Goal: Information Seeking & Learning: Learn about a topic

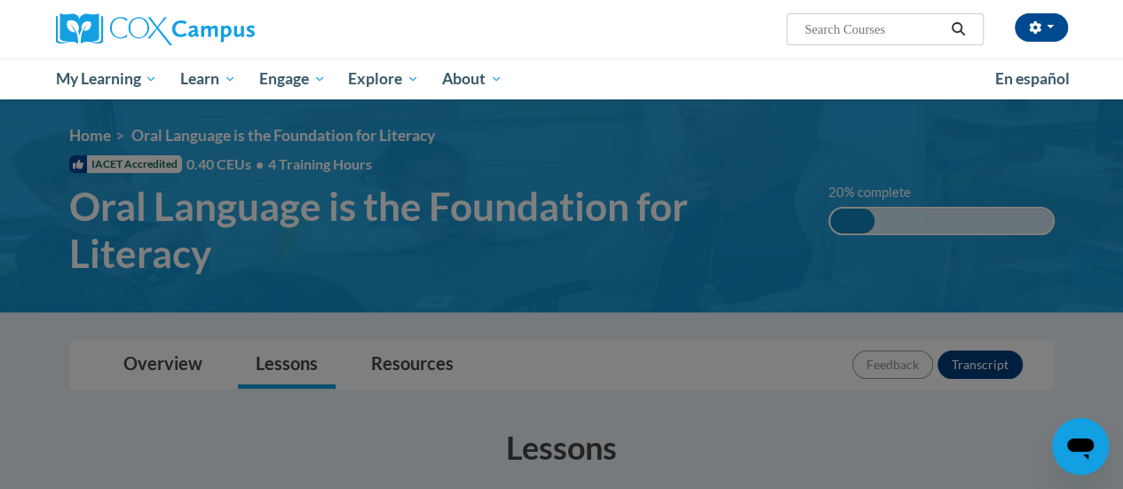
scroll to position [355, 0]
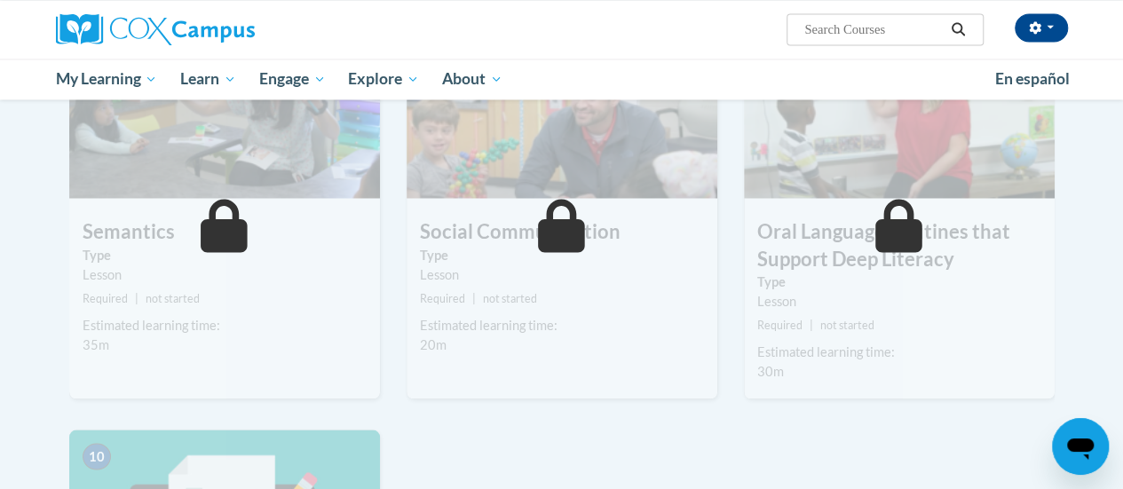
scroll to position [1376, 0]
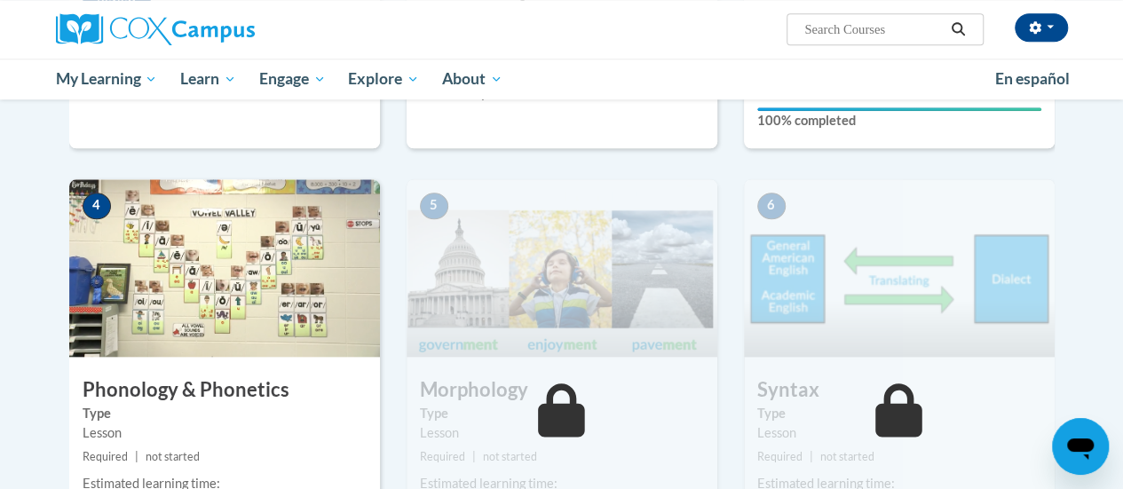
click at [121, 312] on img at bounding box center [224, 268] width 311 height 178
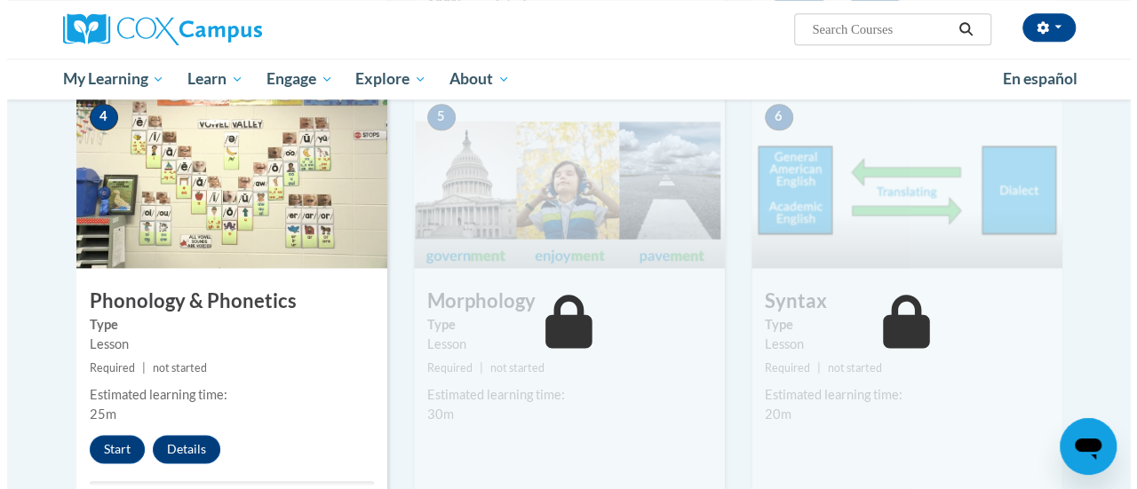
scroll to position [1021, 0]
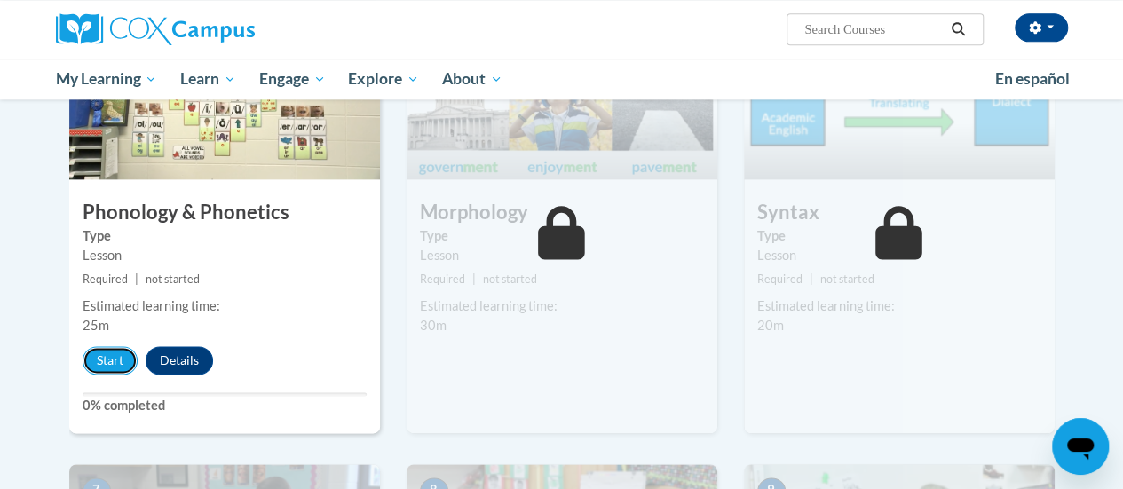
click at [91, 352] on button "Start" at bounding box center [110, 360] width 55 height 28
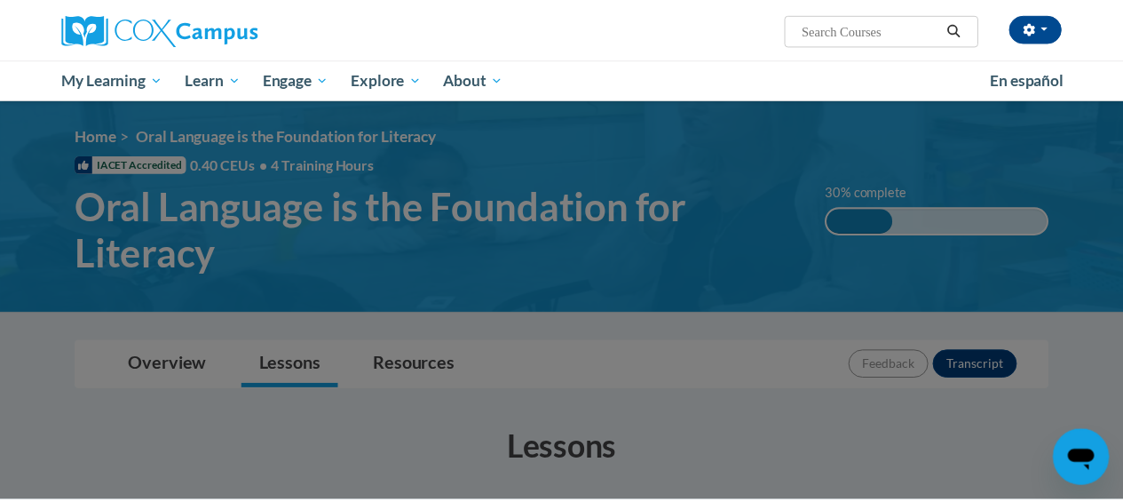
scroll to position [89, 0]
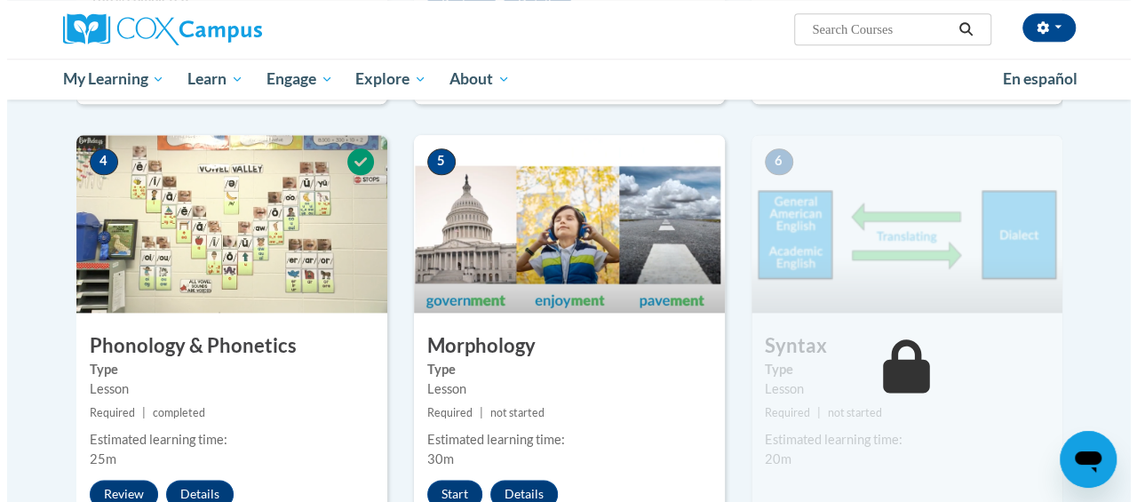
scroll to position [977, 0]
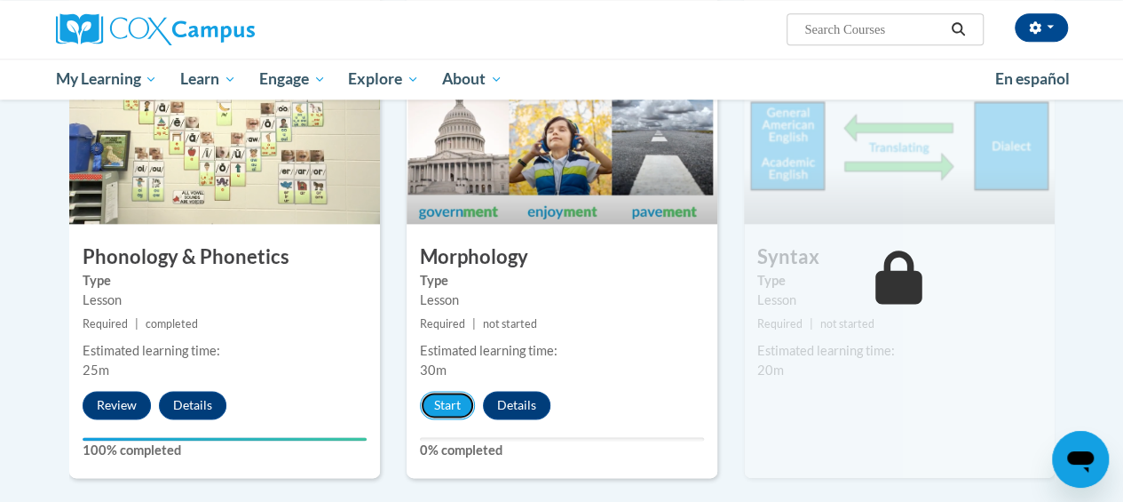
click at [438, 408] on button "Start" at bounding box center [447, 405] width 55 height 28
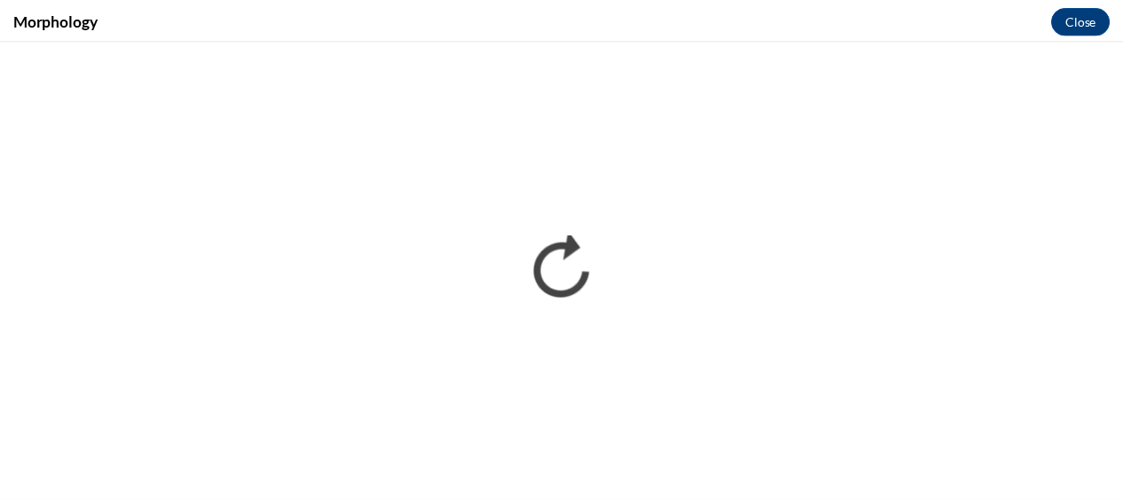
scroll to position [0, 0]
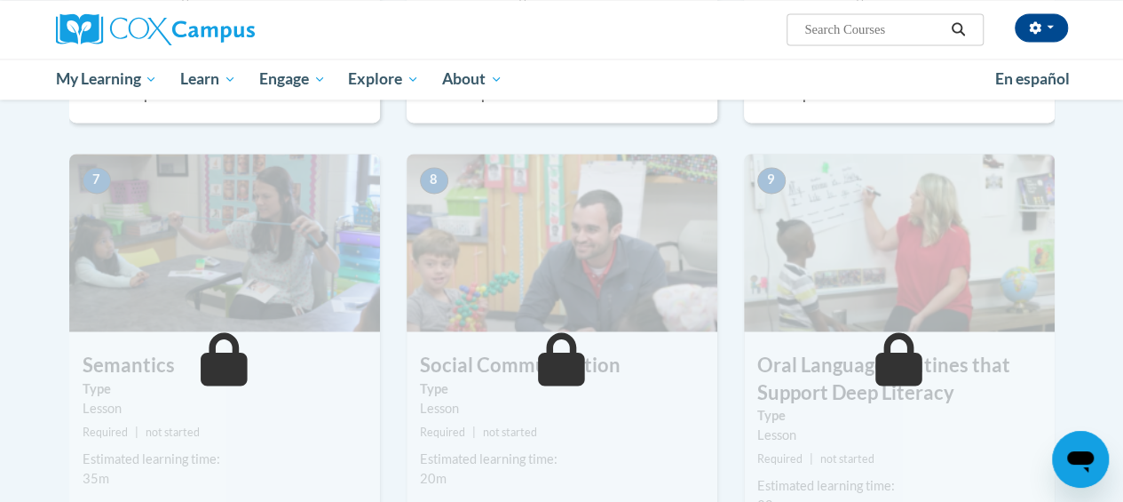
scroll to position [1243, 0]
